Goal: Transaction & Acquisition: Download file/media

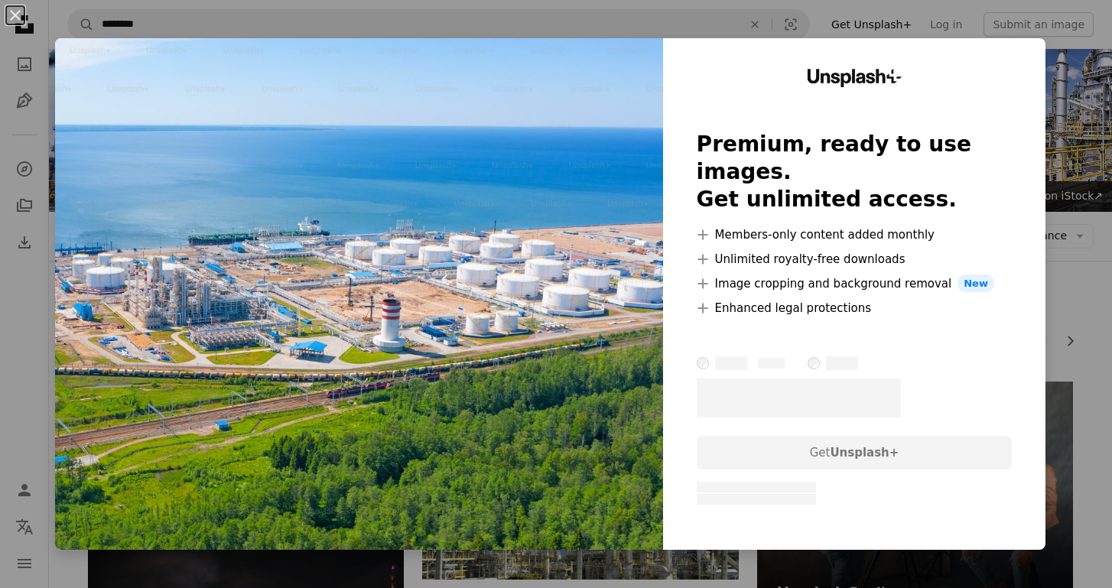
scroll to position [246, 0]
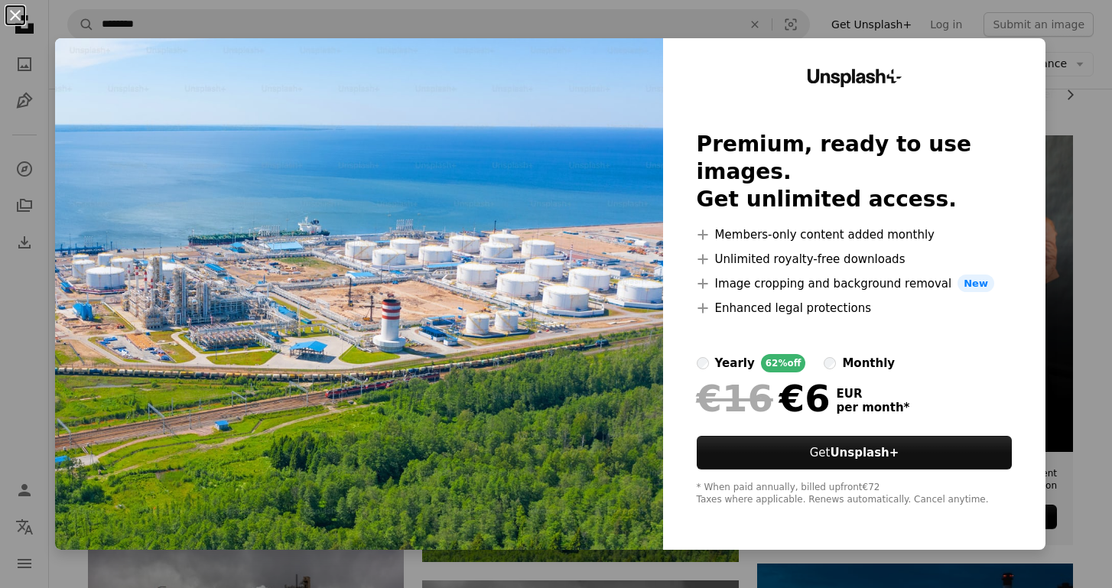
click at [15, 15] on button "An X shape" at bounding box center [15, 15] width 18 height 18
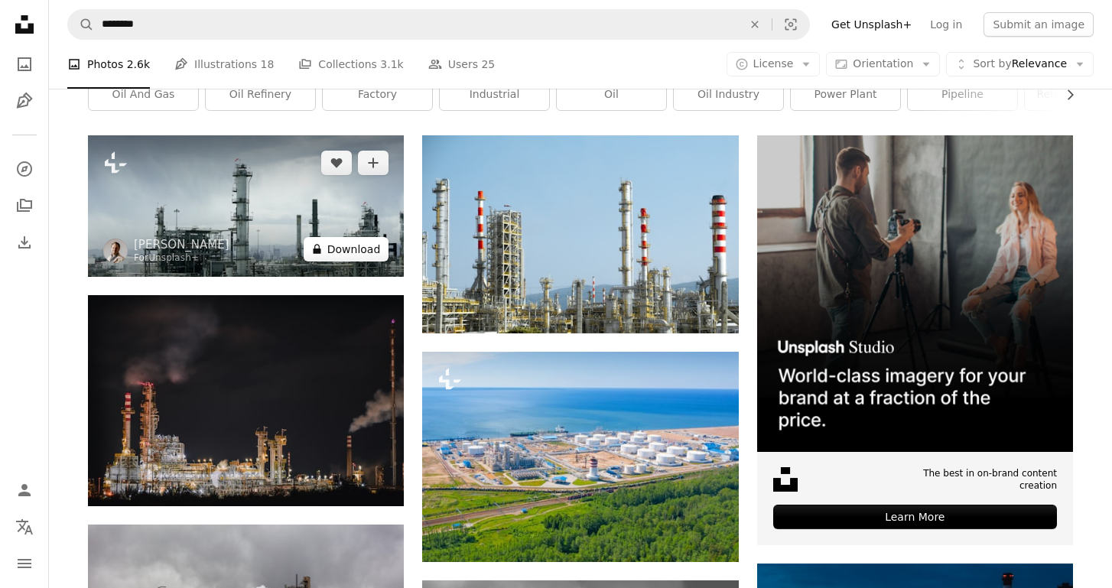
click at [361, 250] on button "A lock Download" at bounding box center [347, 249] width 86 height 24
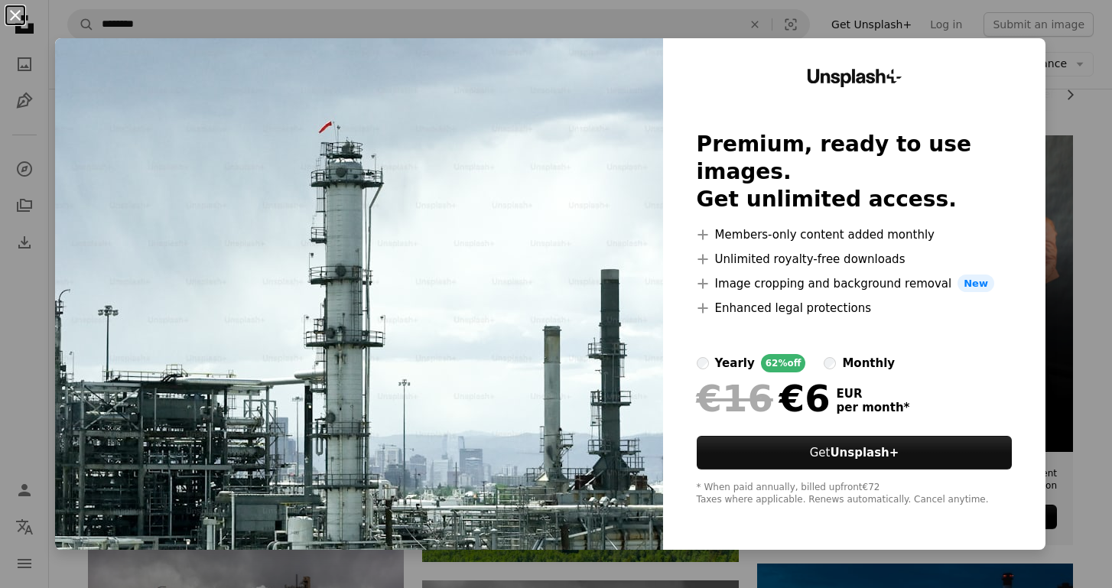
click at [16, 15] on button "An X shape" at bounding box center [15, 15] width 18 height 18
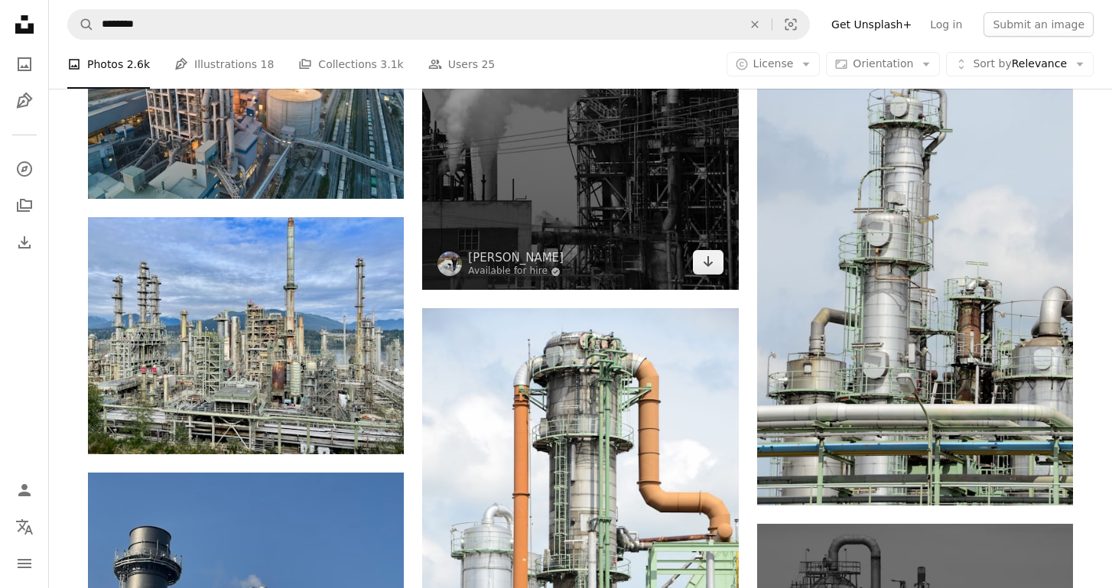
scroll to position [1014, 0]
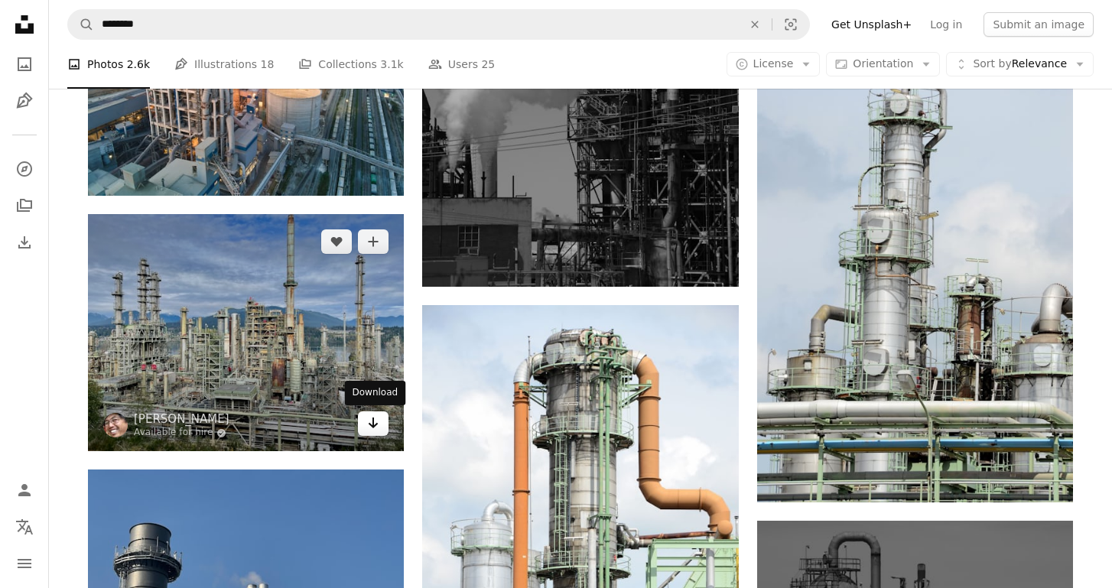
click at [378, 423] on icon "Download" at bounding box center [374, 423] width 10 height 11
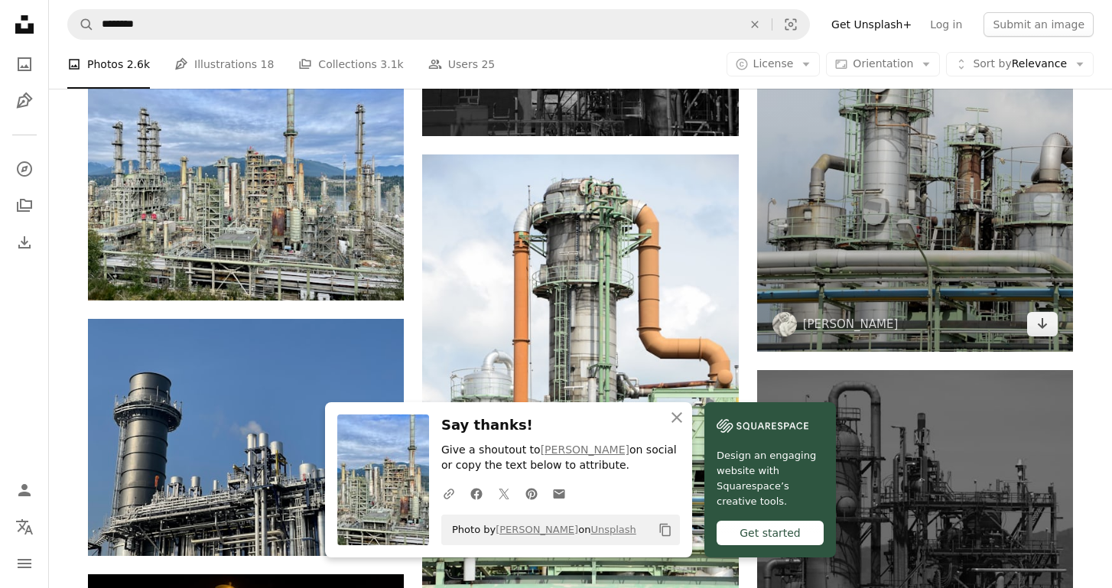
scroll to position [1193, 0]
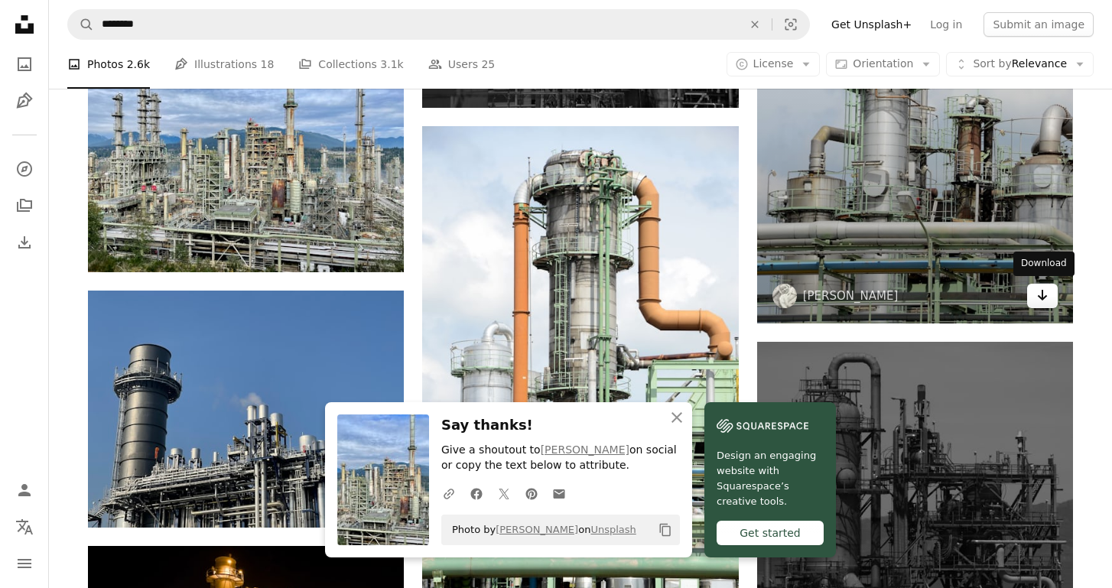
click at [1048, 293] on link "Arrow pointing down" at bounding box center [1042, 296] width 31 height 24
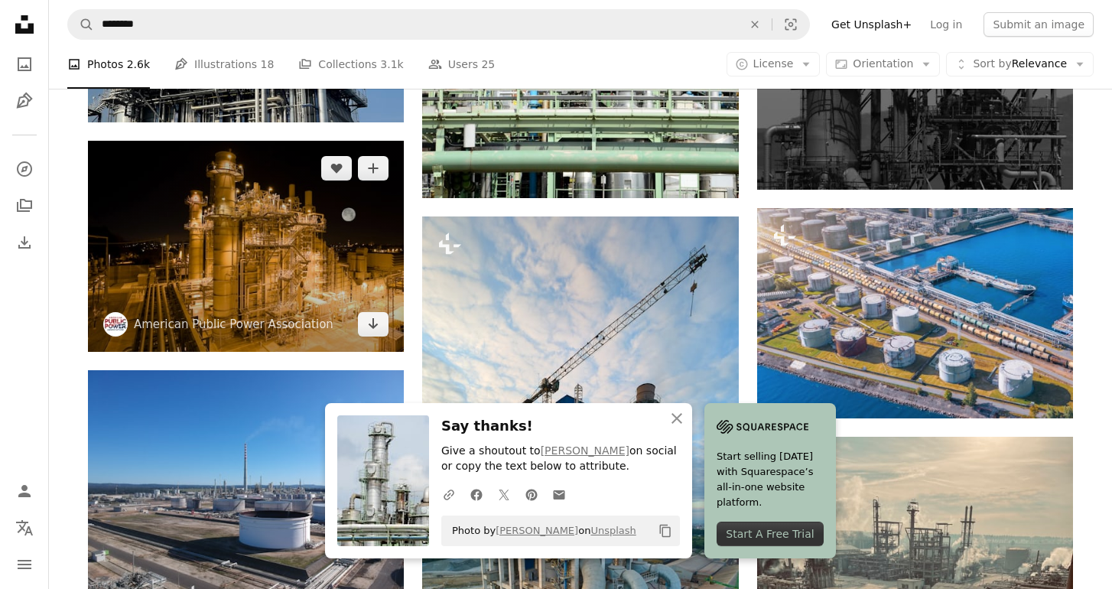
scroll to position [1597, 0]
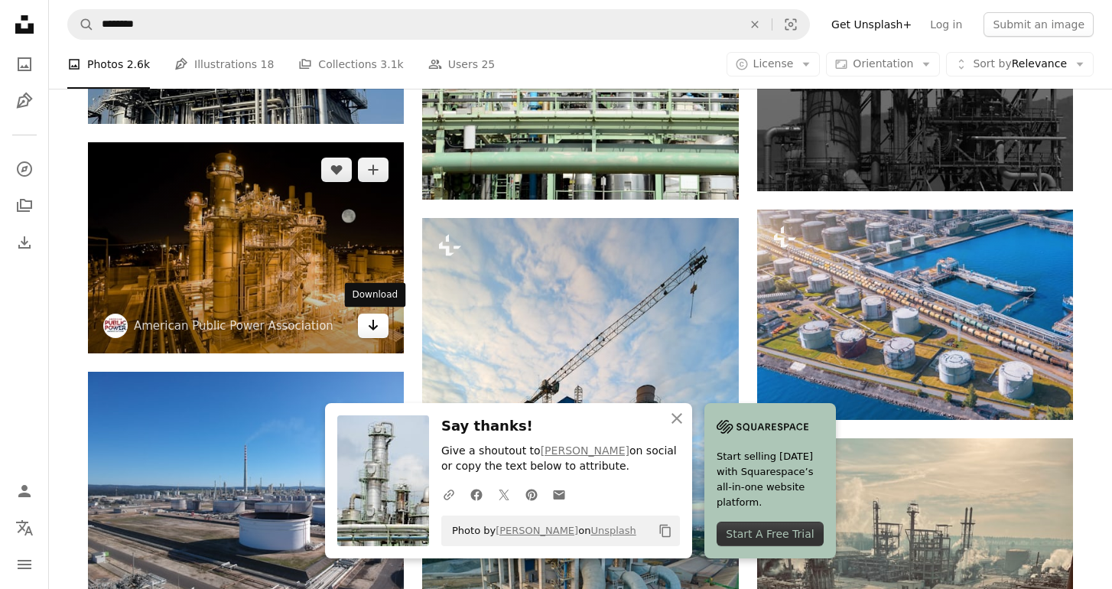
click at [373, 324] on icon "Download" at bounding box center [374, 325] width 10 height 11
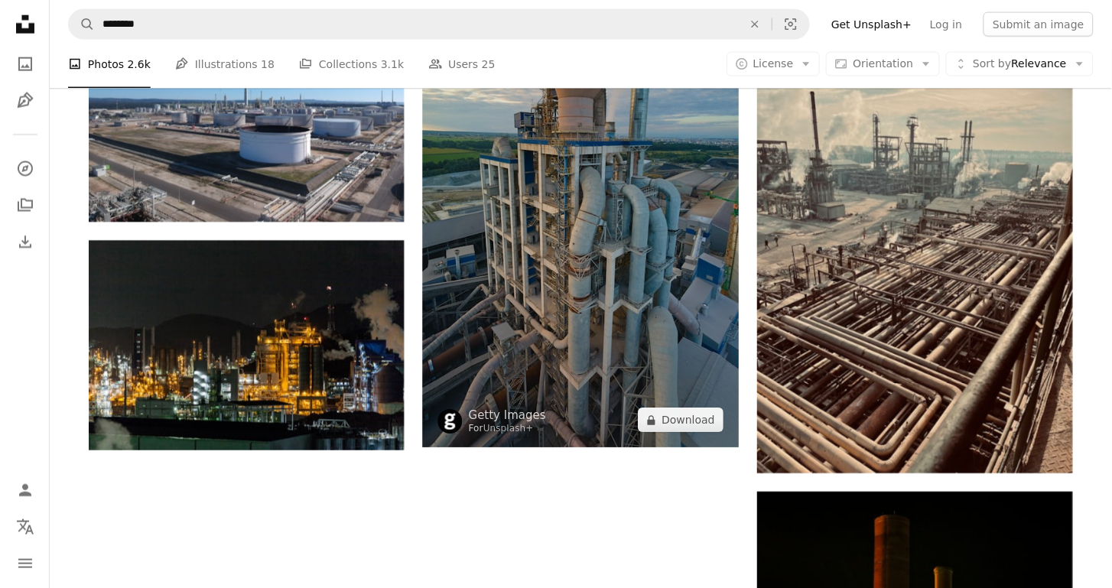
scroll to position [1935, 0]
